Goal: Task Accomplishment & Management: Use online tool/utility

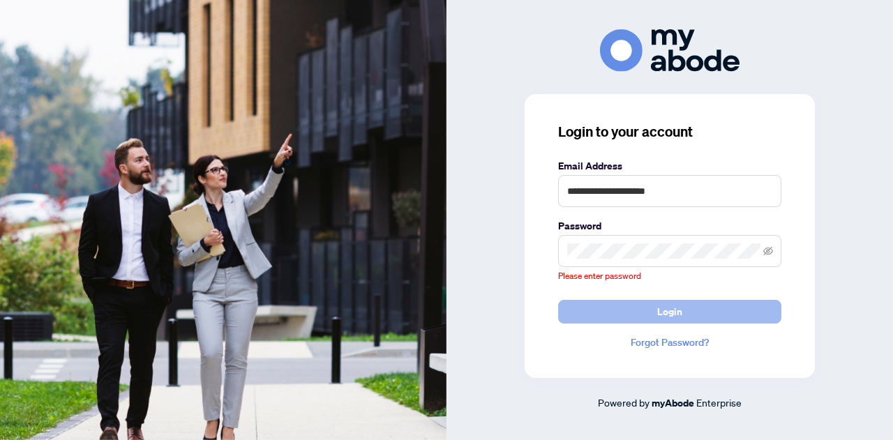
click at [646, 308] on button "Login" at bounding box center [669, 312] width 223 height 24
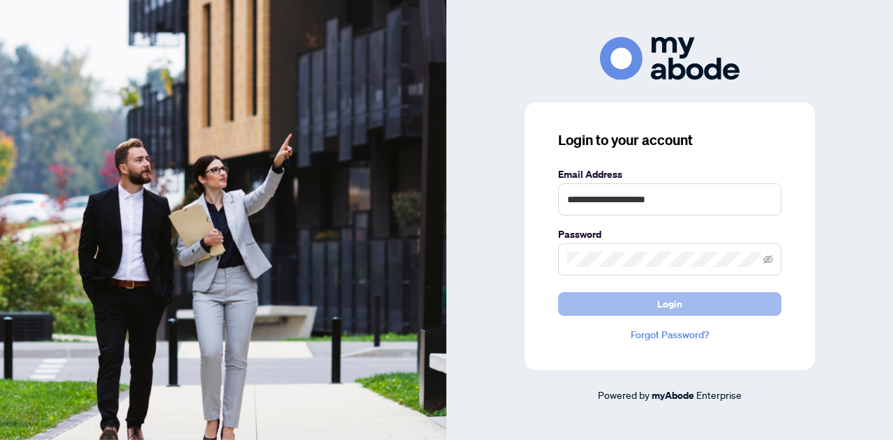
click at [620, 302] on button "Login" at bounding box center [669, 304] width 223 height 24
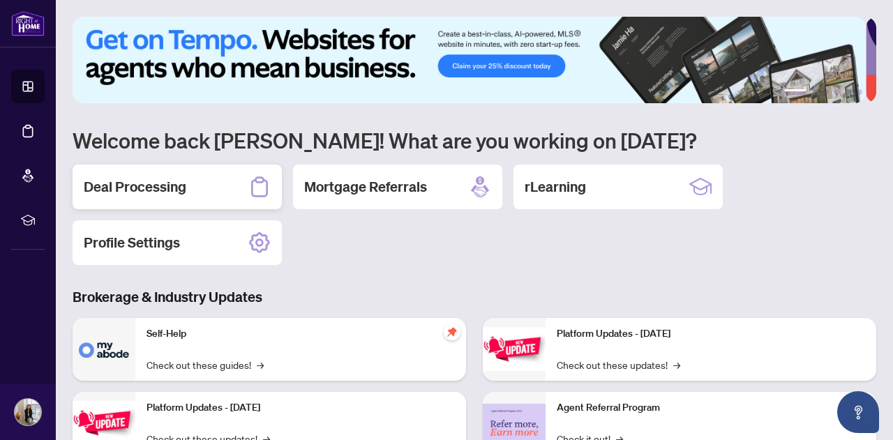
click at [196, 177] on div "Deal Processing" at bounding box center [177, 187] width 209 height 45
